Goal: Find specific page/section: Find specific page/section

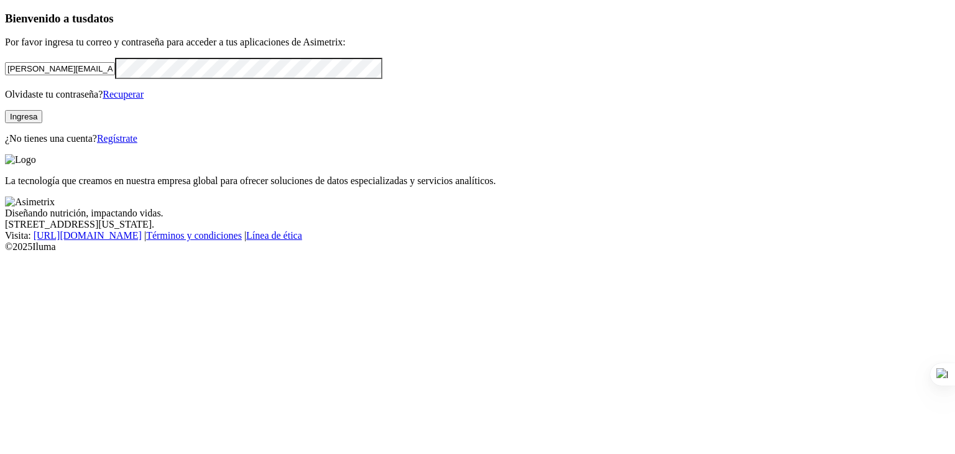
click at [42, 123] on button "Ingresa" at bounding box center [23, 116] width 37 height 13
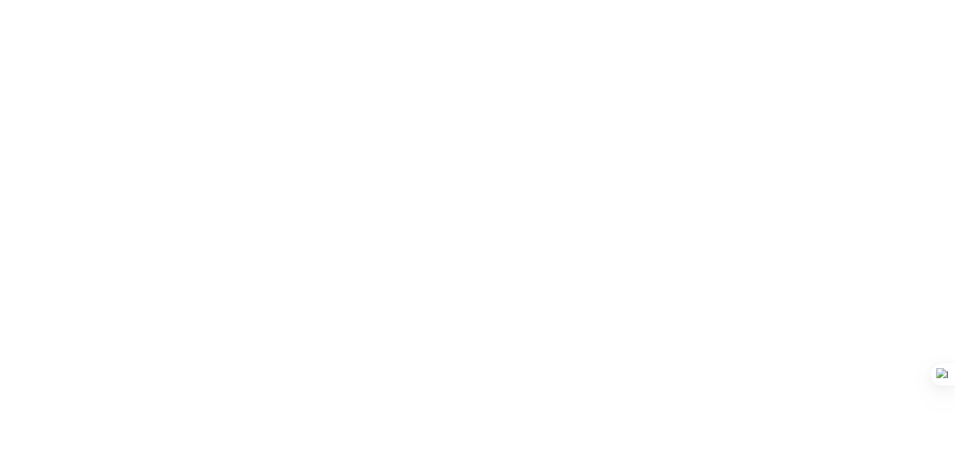
scroll to position [42, 0]
